Goal: Task Accomplishment & Management: Manage account settings

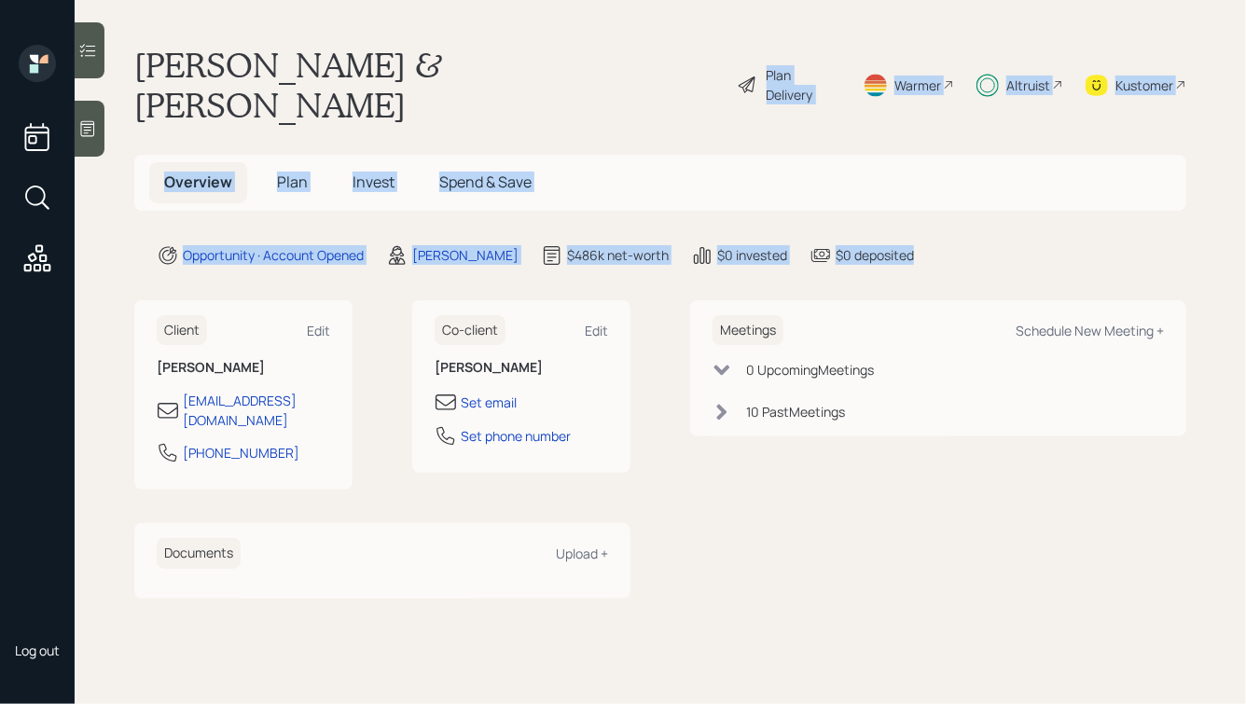
drag, startPoint x: 1022, startPoint y: 217, endPoint x: 680, endPoint y: 30, distance: 390.3
click at [680, 31] on main "Joseph & Michele Dagama Plan Delivery Warmer Altruist Kustomer Overview Plan In…" at bounding box center [660, 352] width 1171 height 704
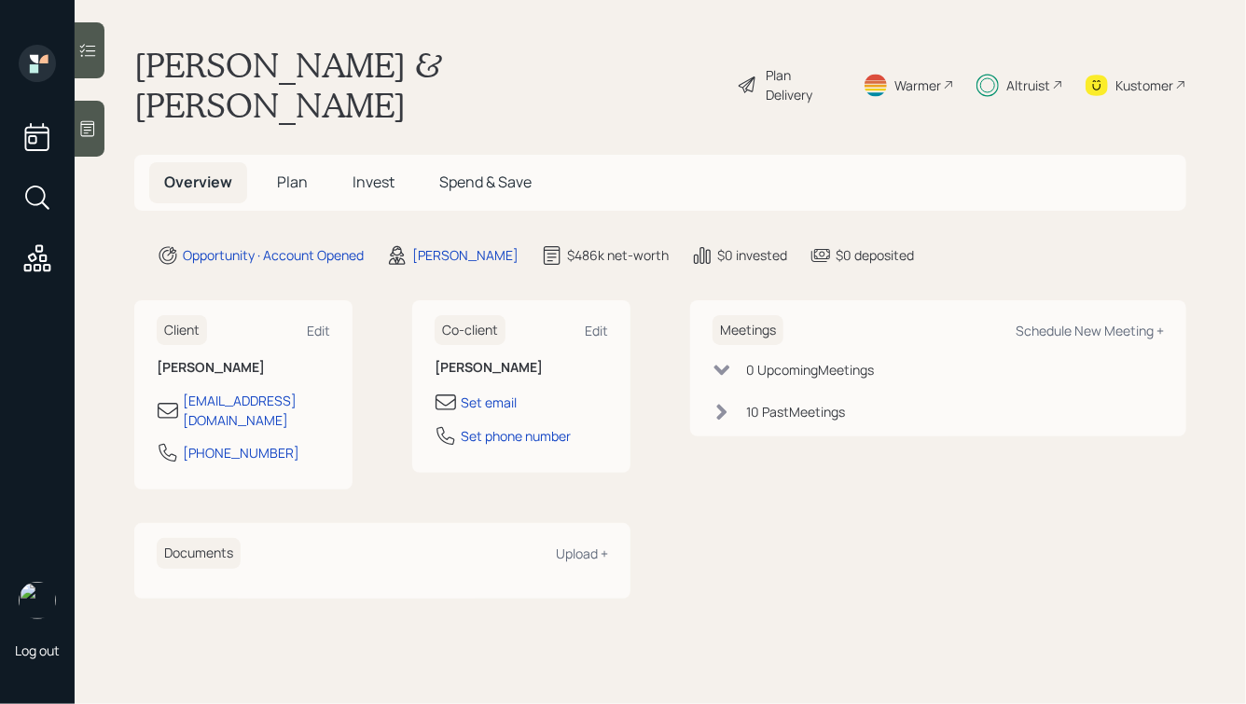
click at [561, 85] on div "Joseph & Michele Dagama Plan Delivery Warmer Altruist Kustomer" at bounding box center [660, 85] width 1052 height 80
click at [284, 172] on span "Plan" at bounding box center [292, 182] width 31 height 21
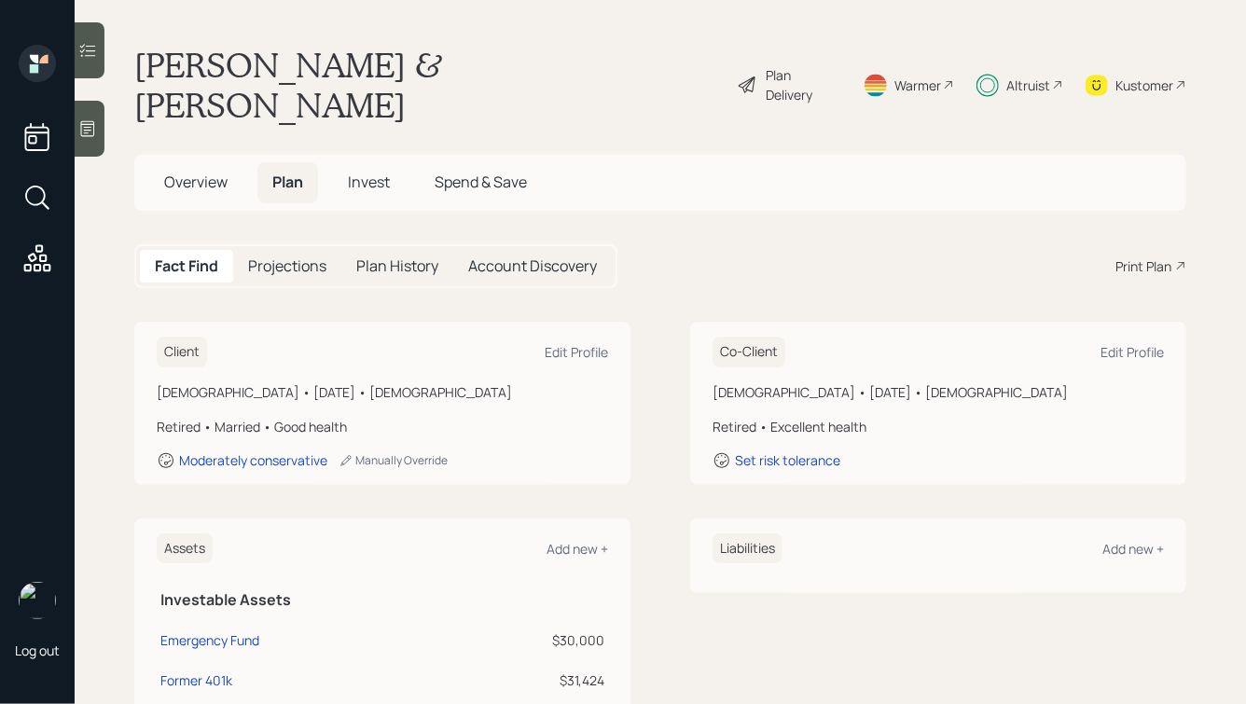
click at [372, 172] on span "Invest" at bounding box center [369, 182] width 42 height 21
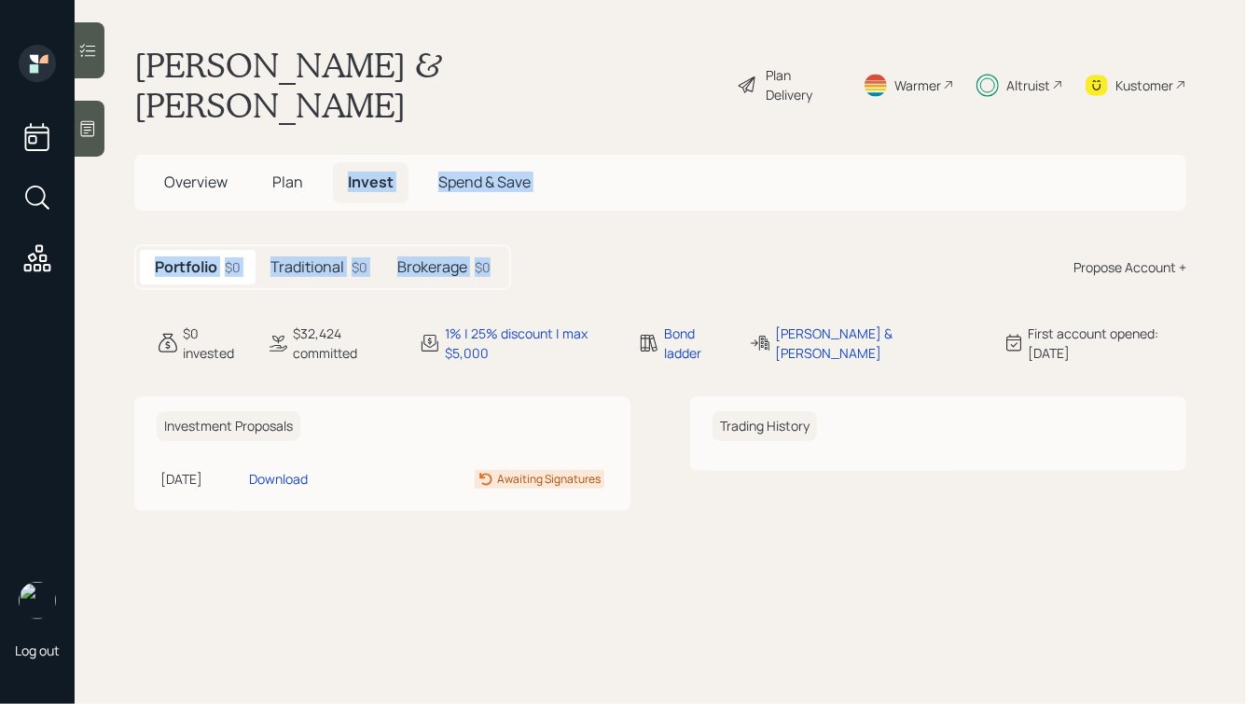
drag, startPoint x: 564, startPoint y: 247, endPoint x: 313, endPoint y: 47, distance: 321.2
click at [317, 52] on main "Joseph & Michele Dagama Plan Delivery Warmer Altruist Kustomer Overview Plan In…" at bounding box center [660, 352] width 1171 height 704
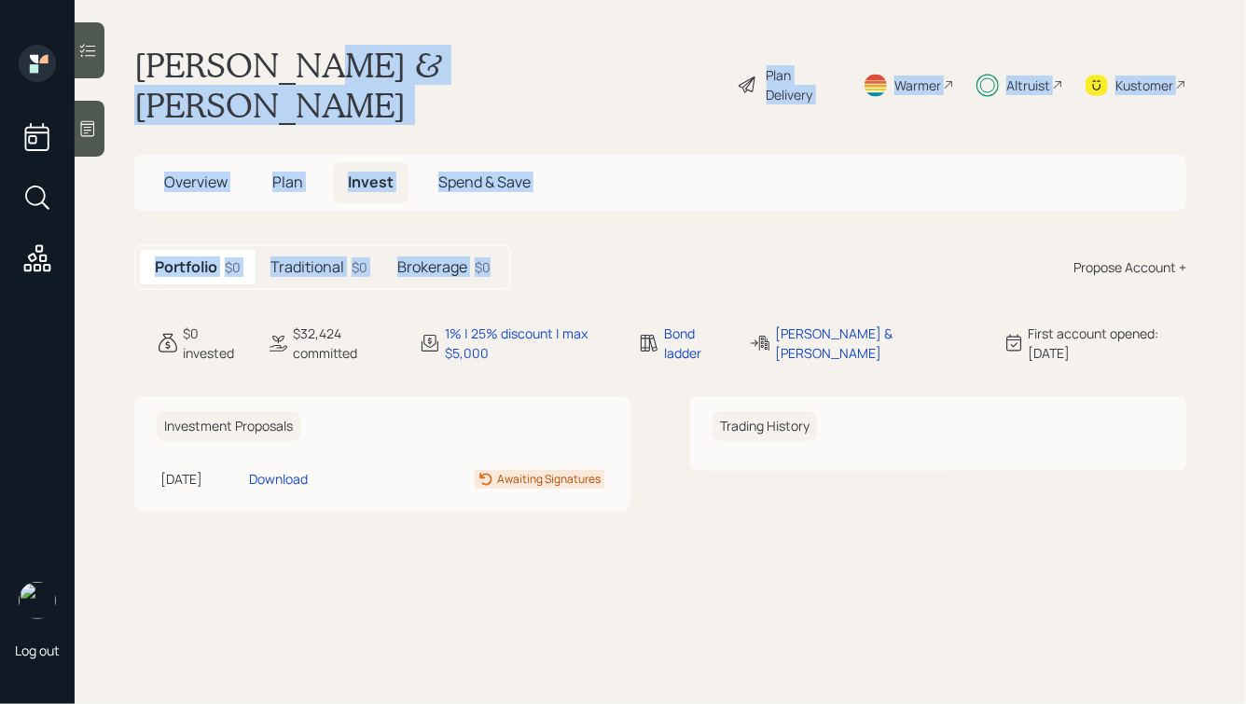
click at [313, 47] on h1 "[PERSON_NAME] & [PERSON_NAME]" at bounding box center [428, 85] width 588 height 80
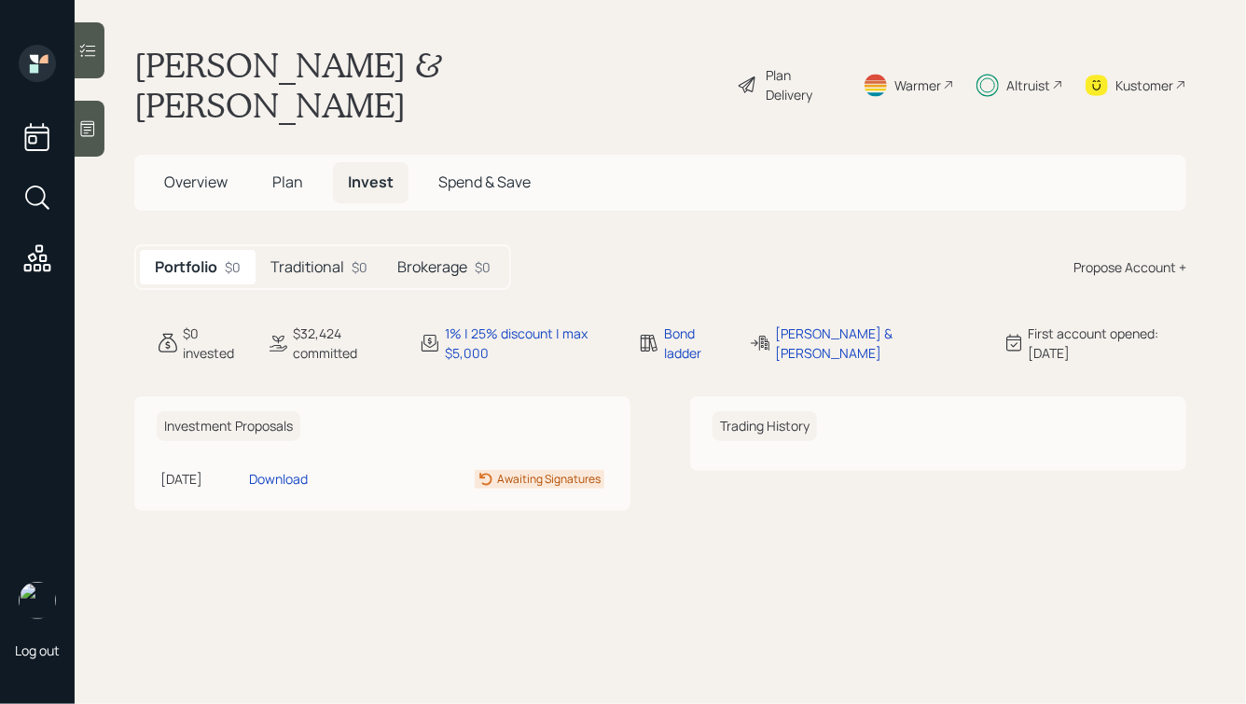
click at [294, 258] on h5 "Traditional" at bounding box center [307, 267] width 74 height 18
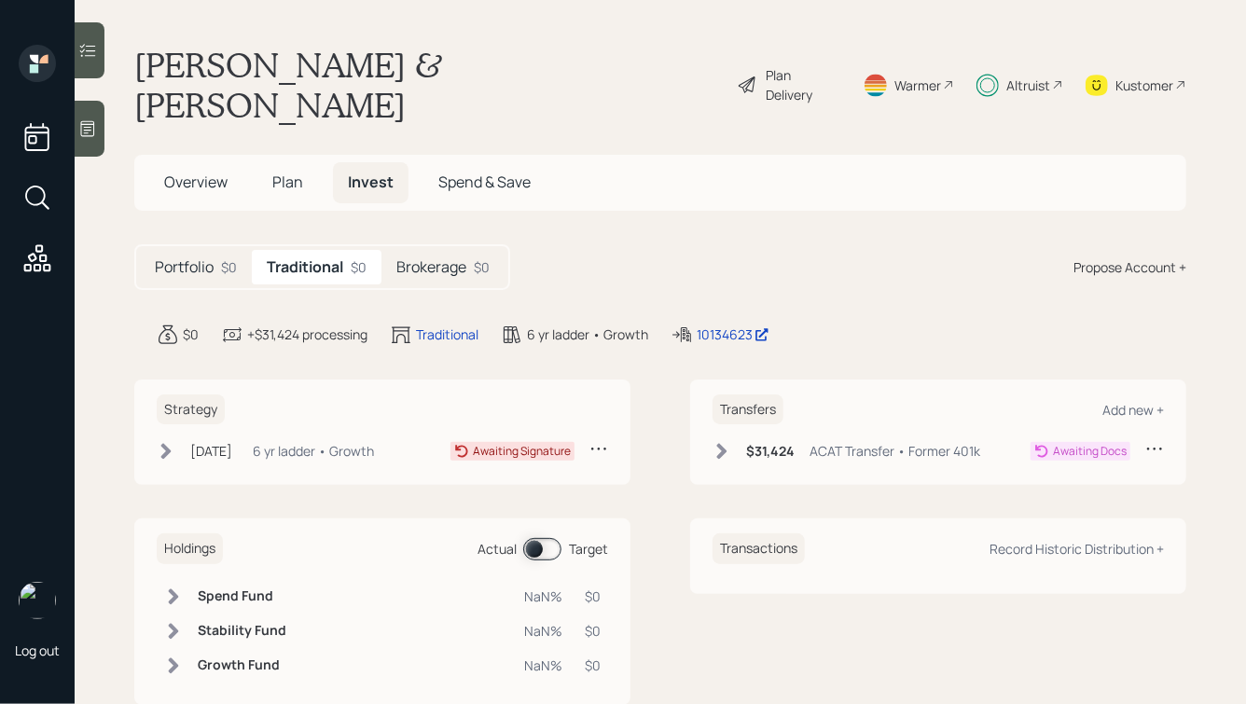
click at [1021, 76] on div "Altruist" at bounding box center [1028, 86] width 44 height 20
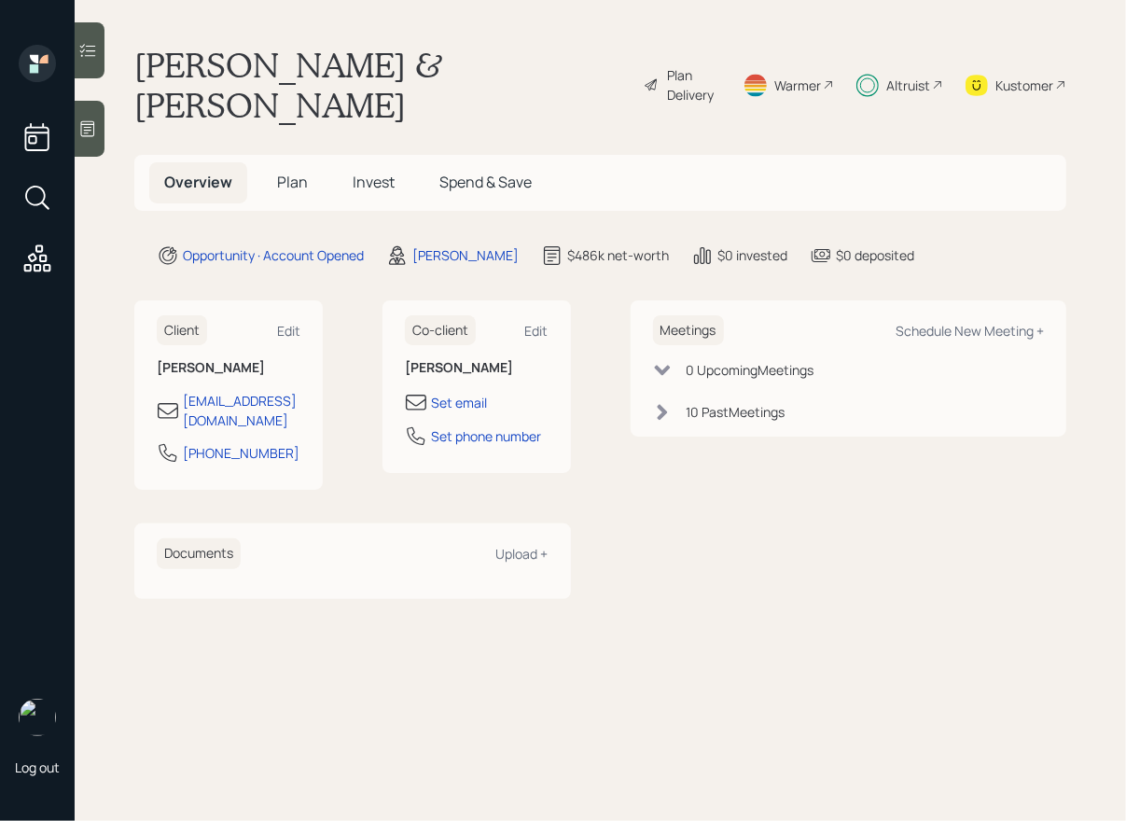
click at [287, 172] on span "Plan" at bounding box center [292, 182] width 31 height 21
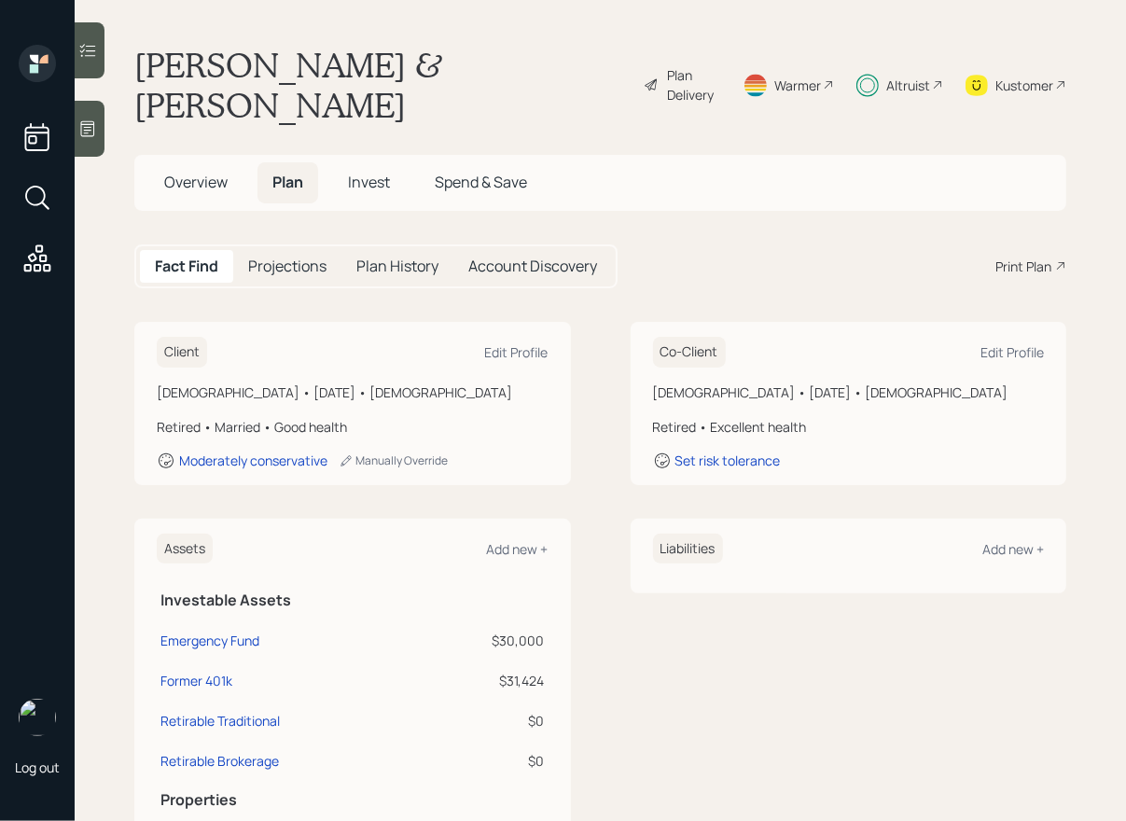
click at [367, 172] on span "Invest" at bounding box center [369, 182] width 42 height 21
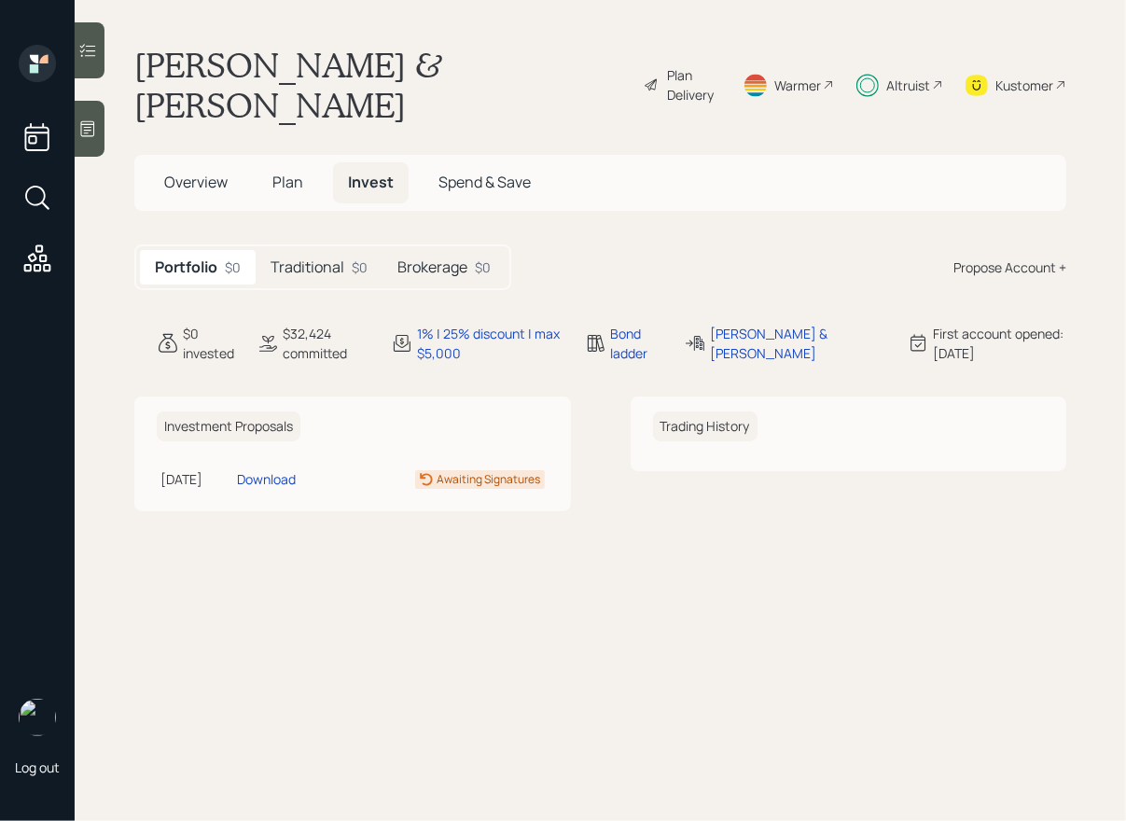
click at [296, 258] on h5 "Traditional" at bounding box center [307, 267] width 74 height 18
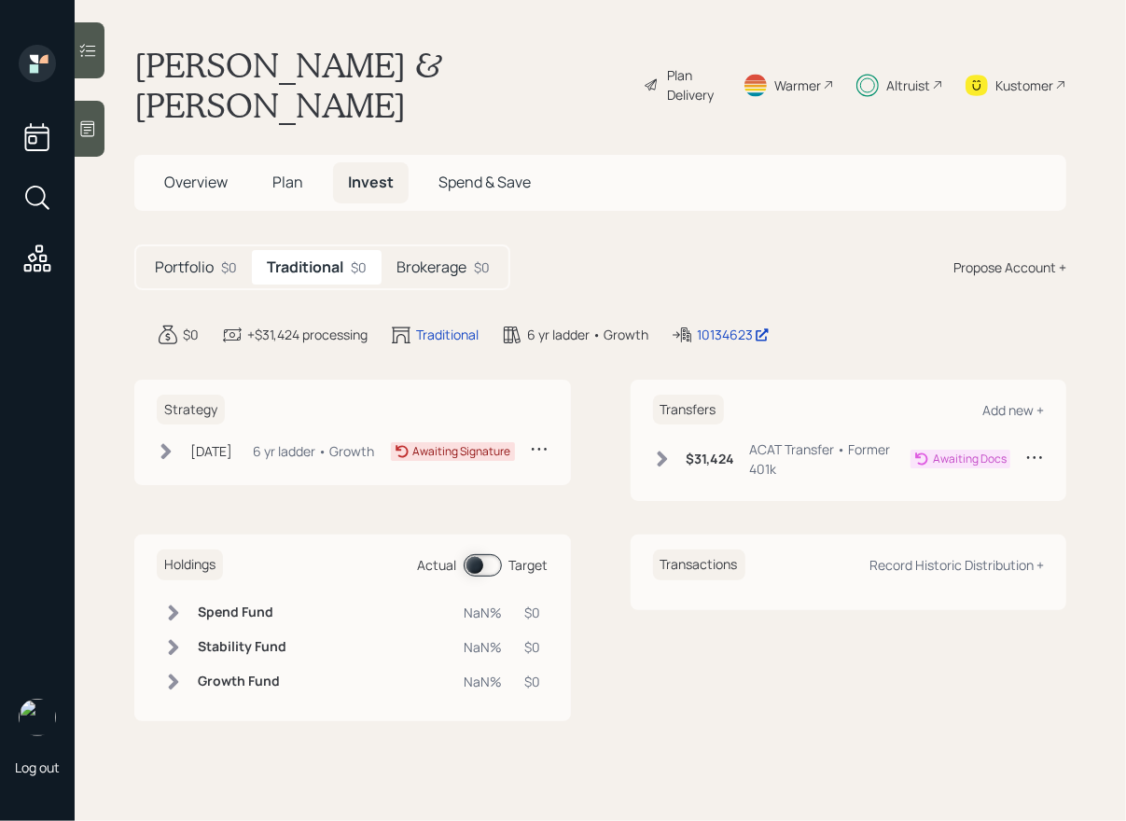
click at [666, 451] on icon at bounding box center [662, 459] width 10 height 16
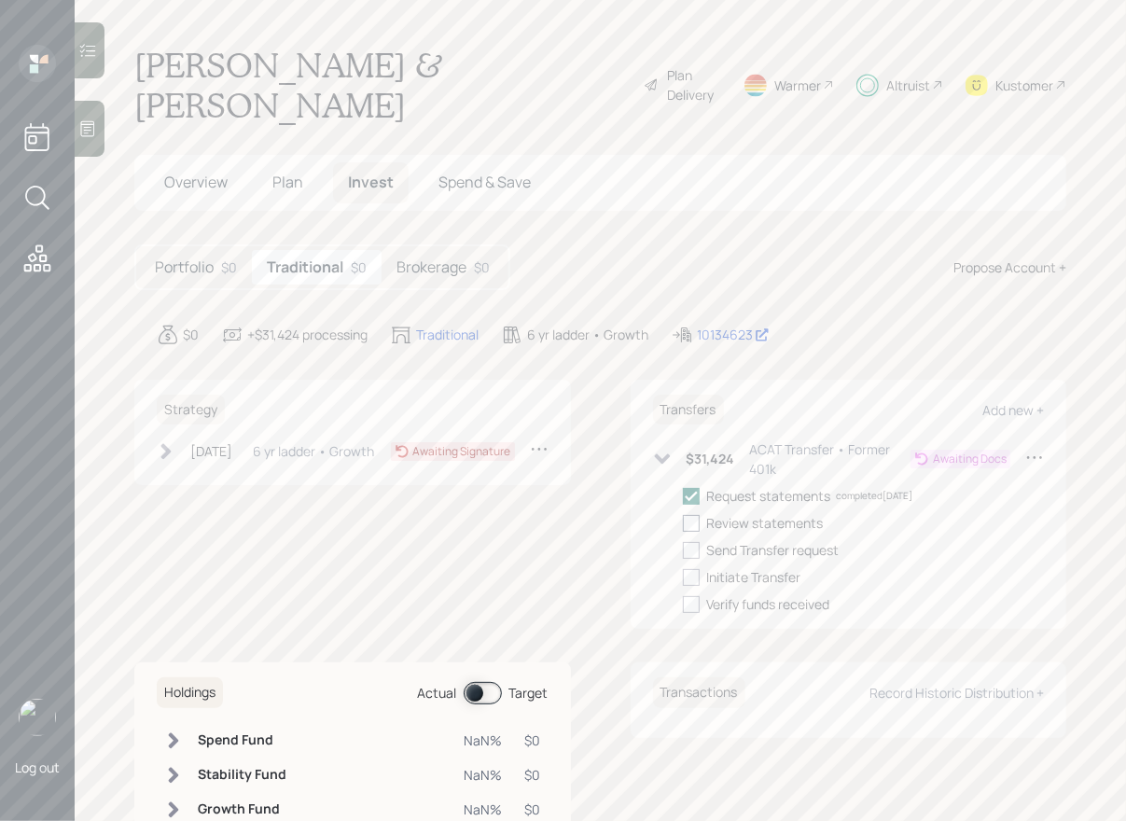
click at [693, 515] on div at bounding box center [691, 523] width 17 height 17
click at [683, 522] on input "checkbox" at bounding box center [682, 522] width 1 height 1
checkbox input "true"
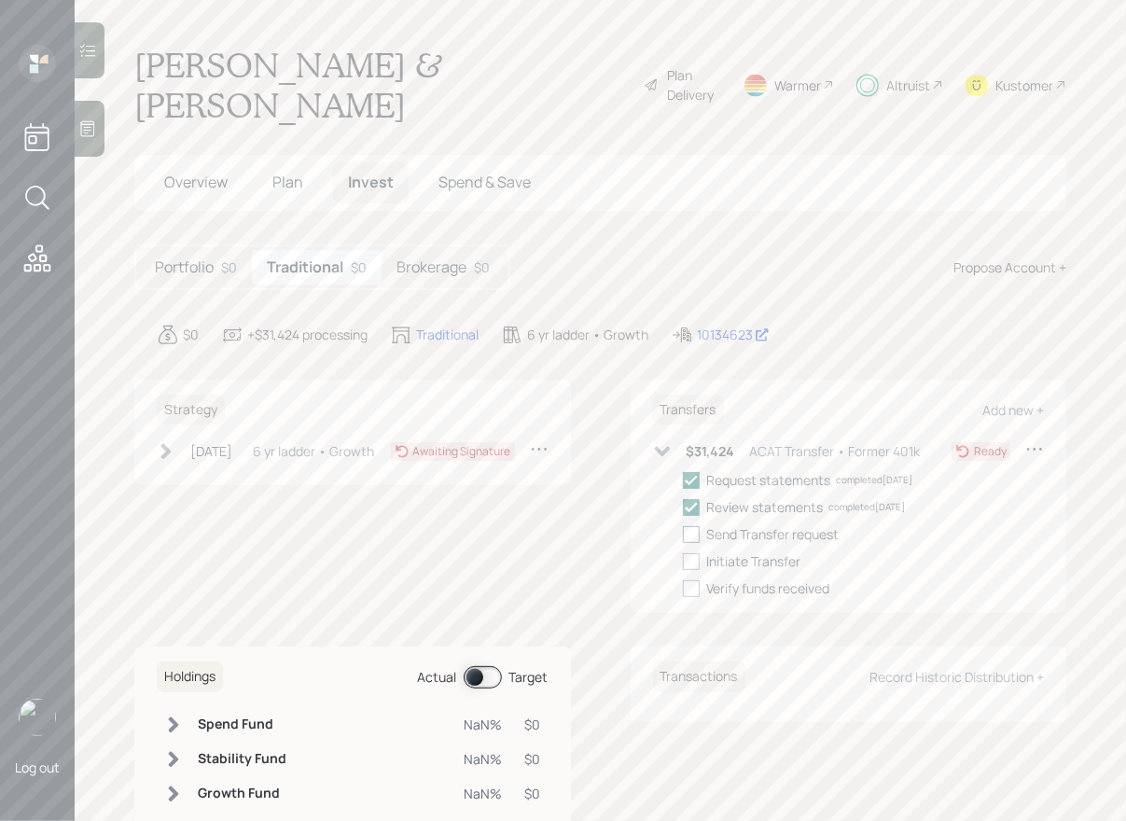
click at [694, 526] on div at bounding box center [691, 534] width 17 height 17
click at [683, 533] on input "checkbox" at bounding box center [682, 533] width 1 height 1
checkbox input "true"
click at [694, 553] on div at bounding box center [691, 561] width 17 height 17
click at [683, 561] on input "checkbox" at bounding box center [682, 561] width 1 height 1
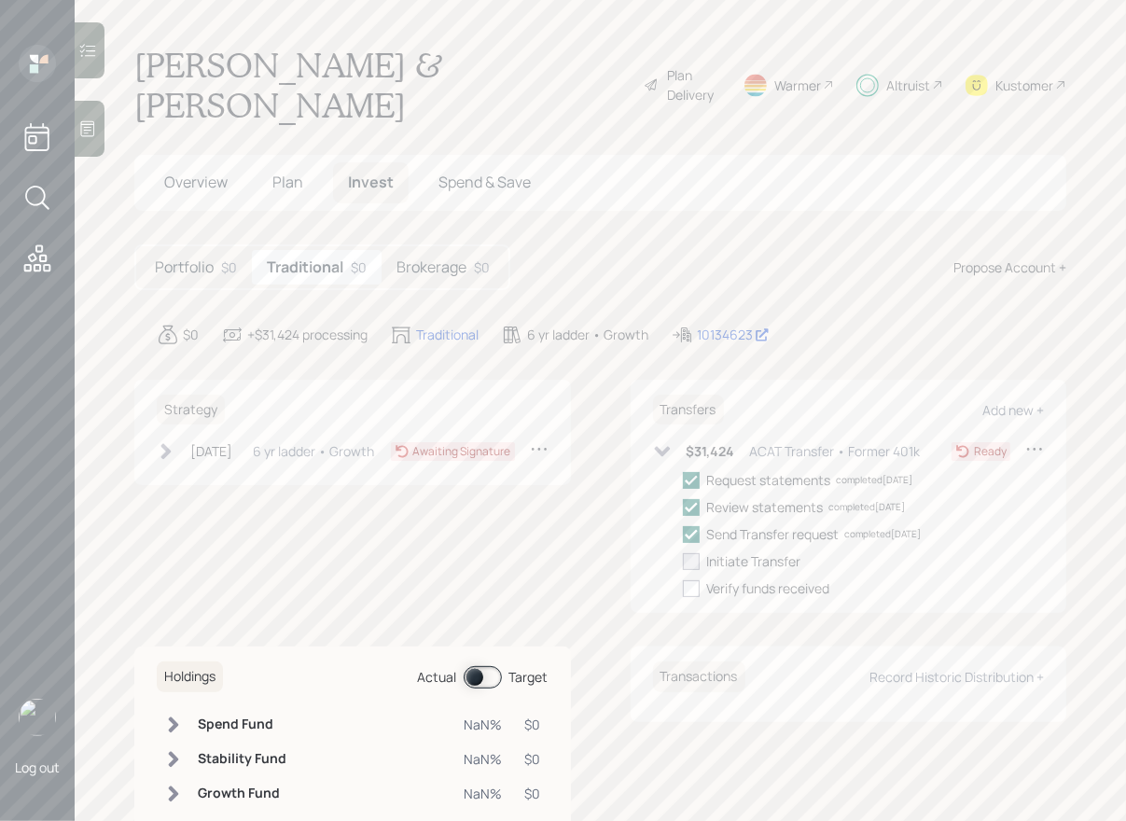
checkbox input "true"
click at [193, 441] on div "[DATE]" at bounding box center [211, 451] width 42 height 20
